Goal: Information Seeking & Learning: Learn about a topic

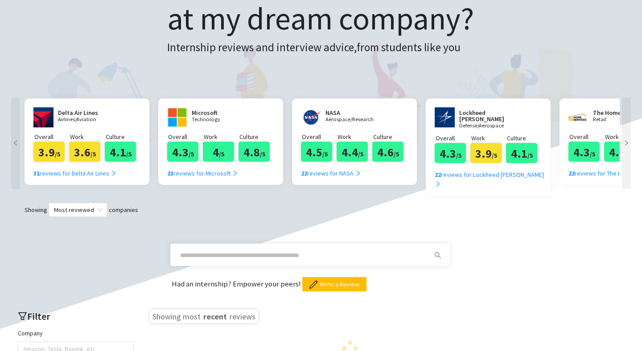
scroll to position [64, 0]
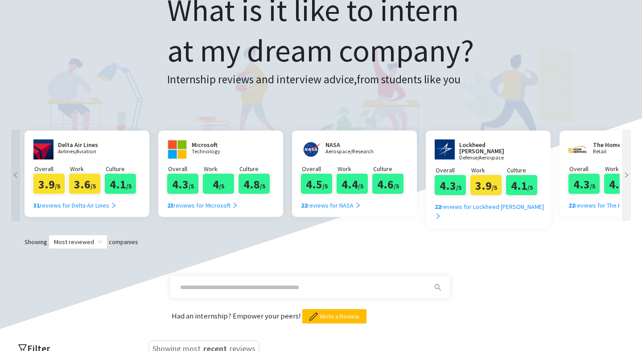
click at [627, 175] on icon "right" at bounding box center [626, 175] width 3 height 5
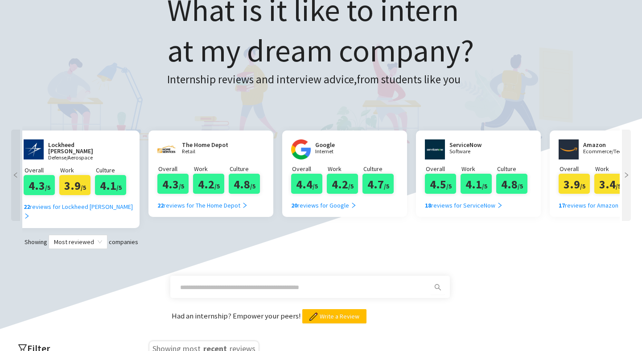
scroll to position [0, 535]
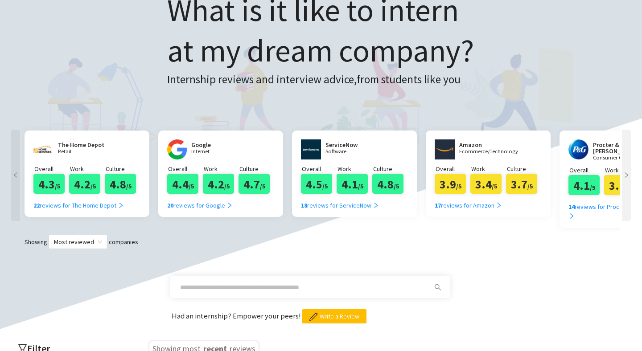
click at [627, 175] on icon "right" at bounding box center [626, 175] width 6 height 6
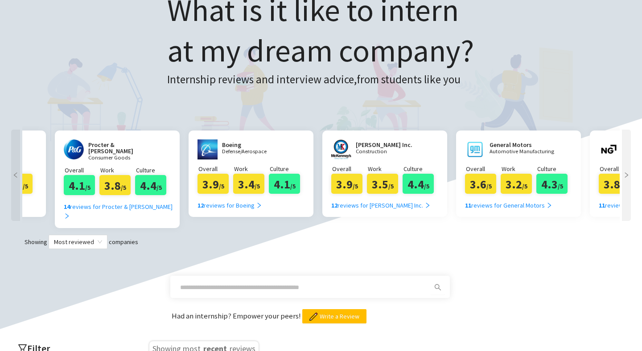
scroll to position [0, 1070]
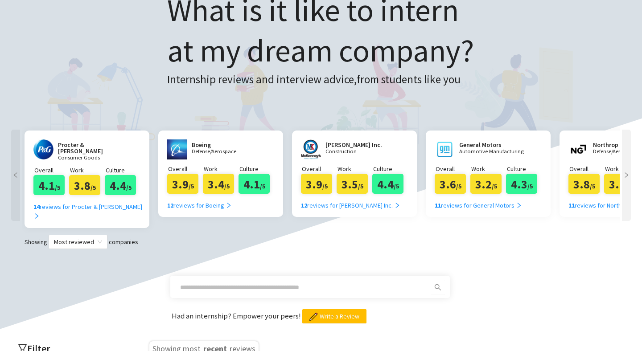
click at [627, 175] on icon "right" at bounding box center [626, 175] width 6 height 6
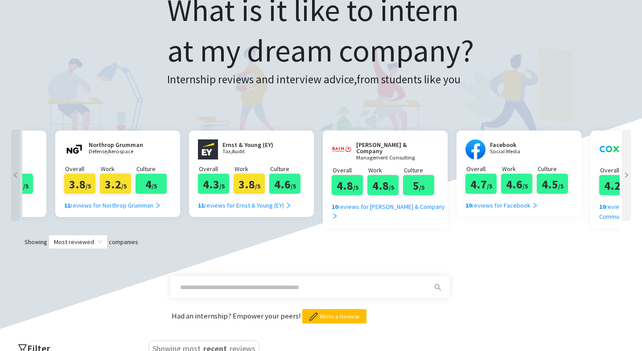
scroll to position [0, 1605]
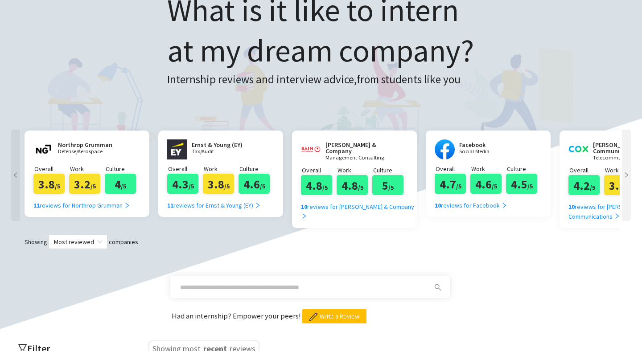
click at [627, 175] on icon "right" at bounding box center [626, 175] width 6 height 6
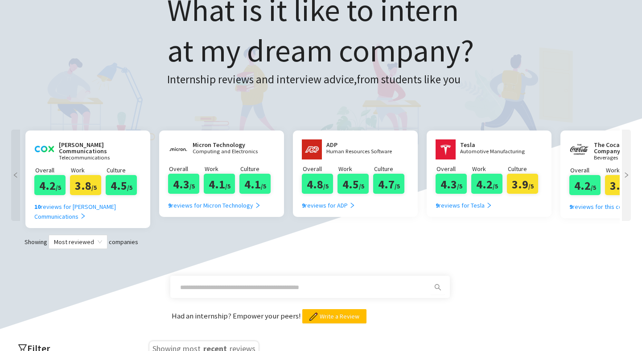
scroll to position [0, 2140]
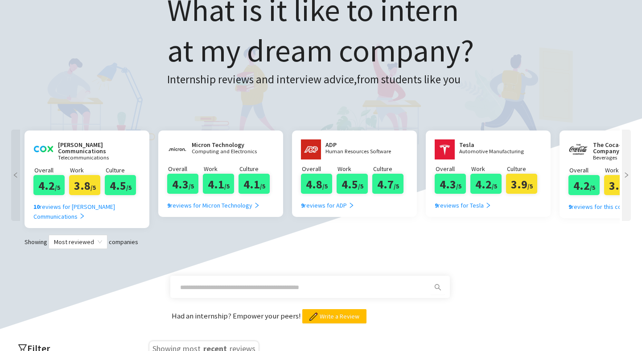
click at [627, 175] on icon "right" at bounding box center [626, 175] width 6 height 6
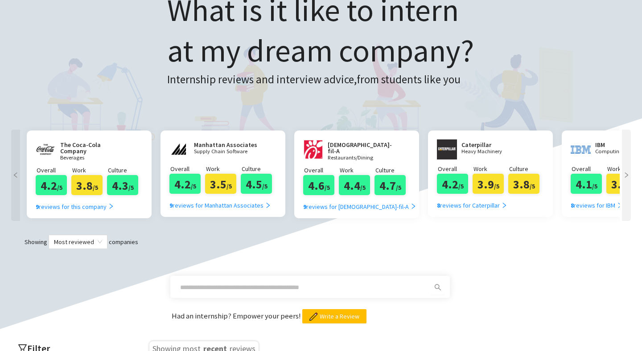
scroll to position [0, 2675]
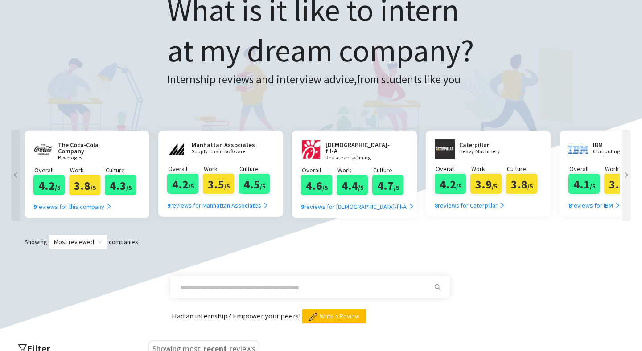
click at [627, 175] on icon "right" at bounding box center [626, 175] width 6 height 6
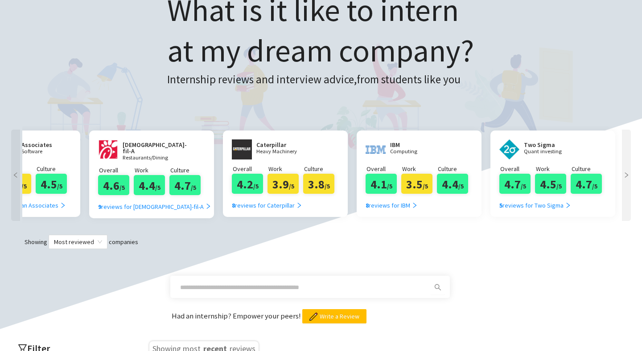
scroll to position [0, 2880]
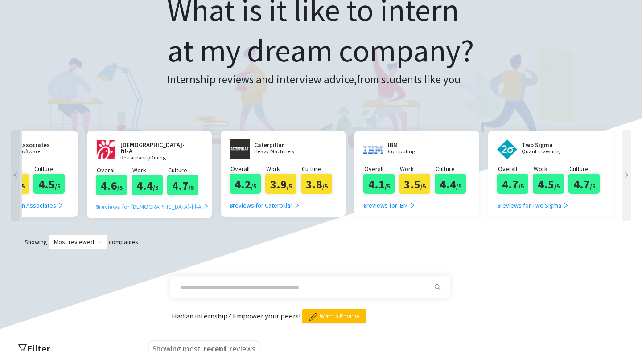
click at [119, 206] on div "9 reviews for [DEMOGRAPHIC_DATA]-fil-A" at bounding box center [152, 207] width 113 height 10
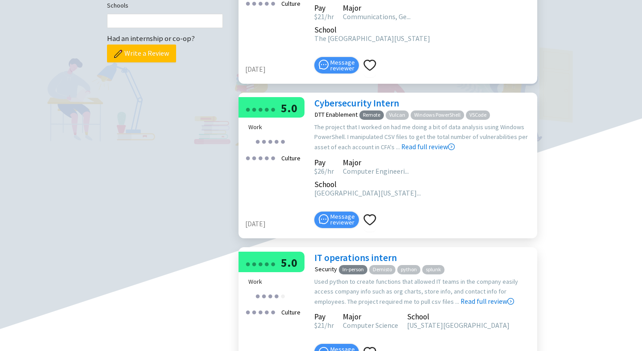
scroll to position [415, 0]
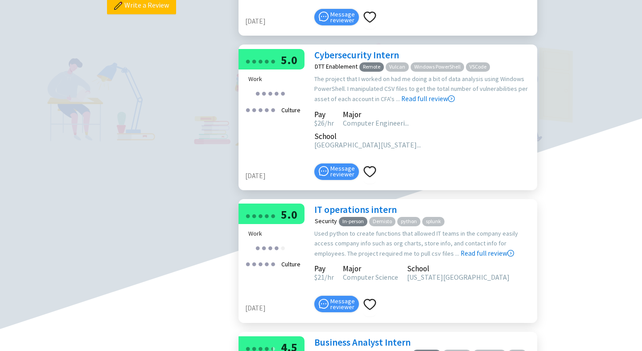
click at [346, 61] on link "Cybersecurity Intern" at bounding box center [356, 55] width 85 height 12
